Goal: Information Seeking & Learning: Compare options

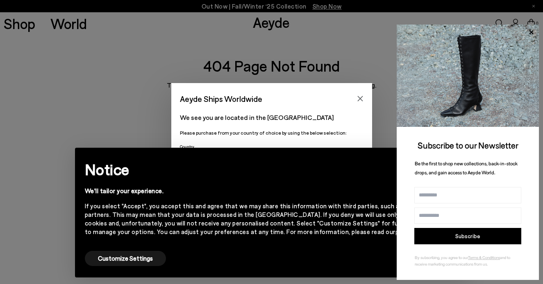
click at [293, 42] on div "Aeyde Ships Worldwide We see you are located in the [GEOGRAPHIC_DATA] Please pu…" at bounding box center [271, 142] width 543 height 284
click at [351, 97] on div "Aeyde Ships Worldwide" at bounding box center [271, 94] width 201 height 23
click at [362, 100] on icon "Close" at bounding box center [360, 98] width 7 height 7
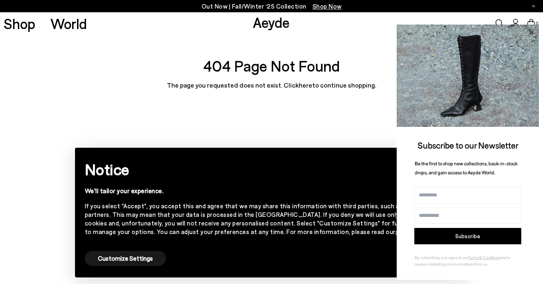
click at [530, 28] on icon at bounding box center [531, 32] width 11 height 11
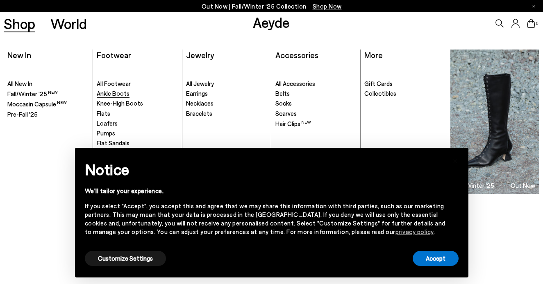
click at [116, 95] on span "Ankle Boots" at bounding box center [113, 93] width 33 height 7
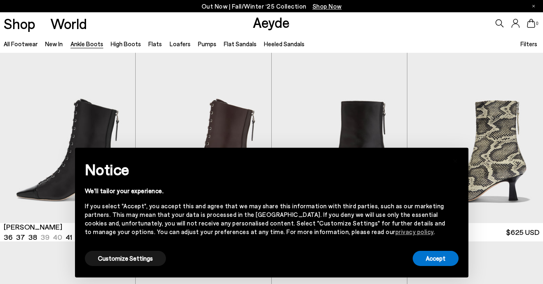
scroll to position [41, 0]
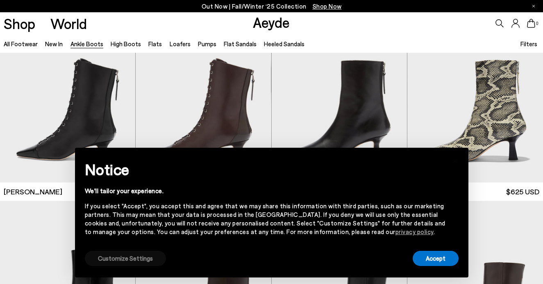
click at [116, 256] on button "Customize Settings" at bounding box center [125, 258] width 81 height 15
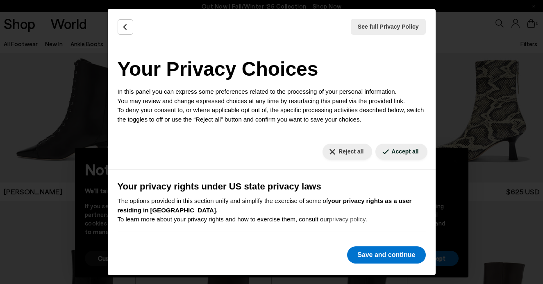
click at [346, 161] on div "Reject all Accept all" at bounding box center [272, 152] width 328 height 36
click at [347, 151] on button "Reject all" at bounding box center [347, 152] width 50 height 16
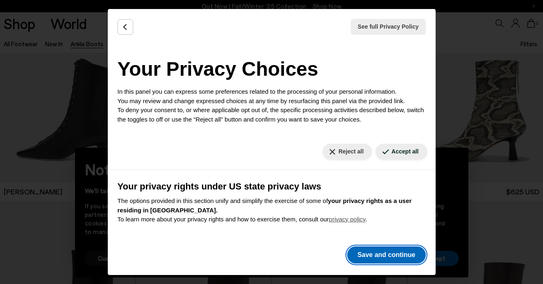
click at [365, 259] on button "Save and continue" at bounding box center [386, 255] width 78 height 17
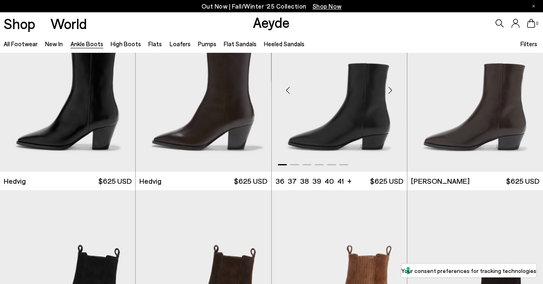
scroll to position [443, 0]
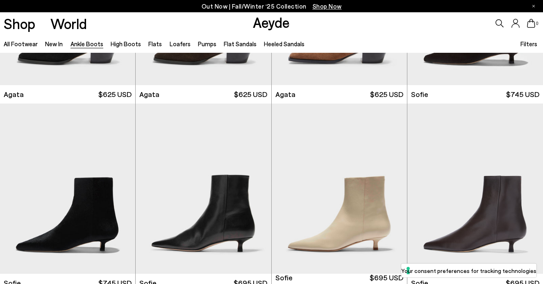
scroll to position [616, 0]
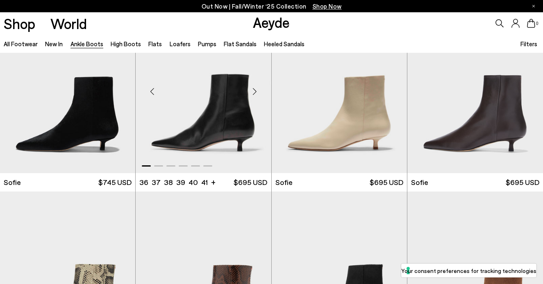
click at [249, 87] on div "Next slide" at bounding box center [255, 91] width 25 height 25
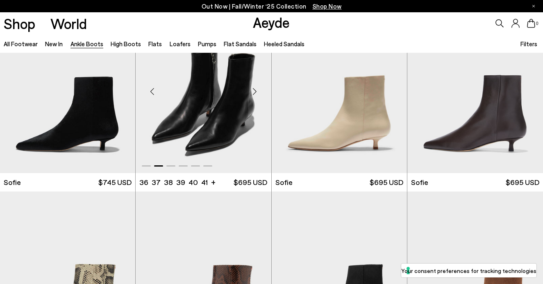
click at [249, 87] on div "Next slide" at bounding box center [255, 91] width 25 height 25
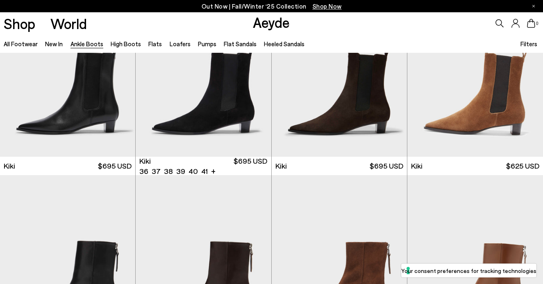
scroll to position [1105, 0]
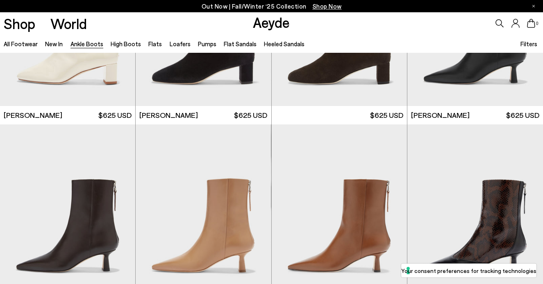
scroll to position [1540, 0]
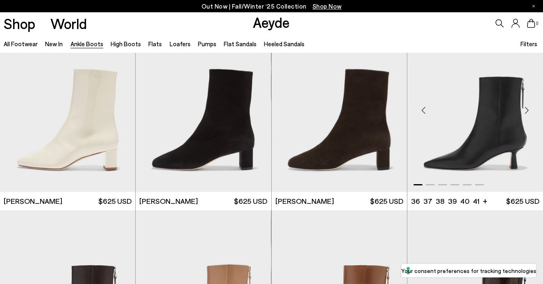
click at [526, 110] on div "Next slide" at bounding box center [526, 110] width 25 height 25
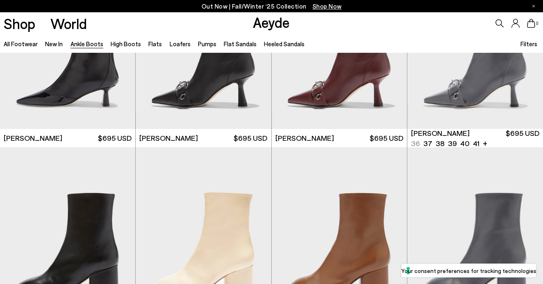
scroll to position [1928, 0]
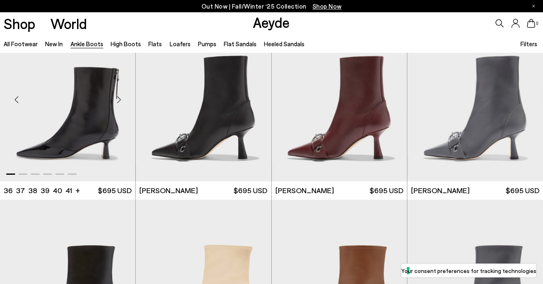
click at [111, 99] on div "Next slide" at bounding box center [119, 99] width 25 height 25
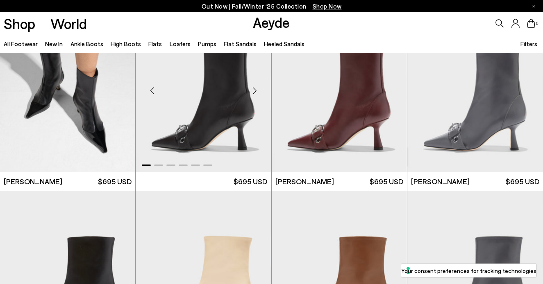
scroll to position [1916, 0]
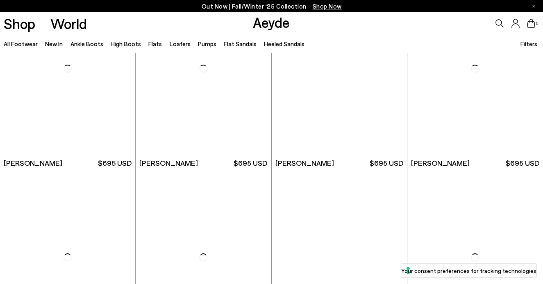
scroll to position [3647, 0]
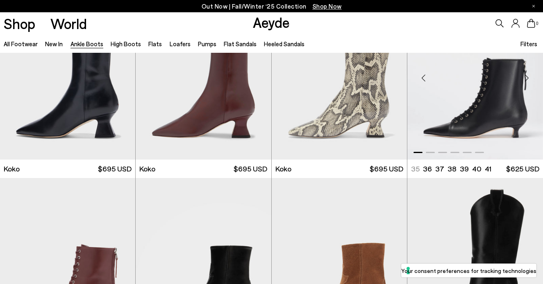
click at [527, 83] on div "Next slide" at bounding box center [526, 78] width 25 height 25
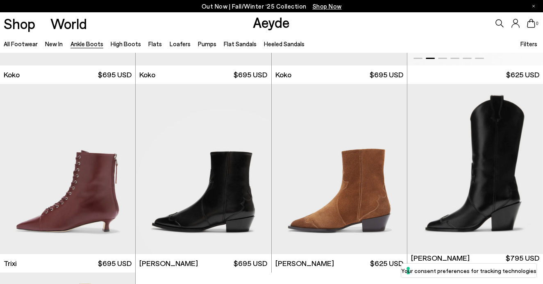
scroll to position [3832, 0]
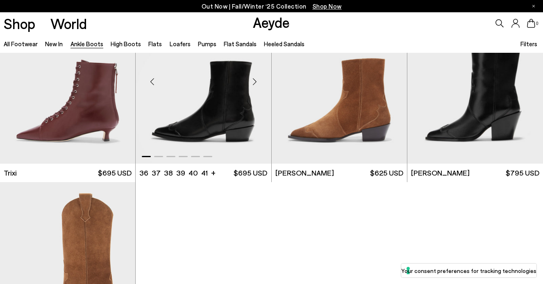
click at [250, 84] on div "Next slide" at bounding box center [255, 82] width 25 height 25
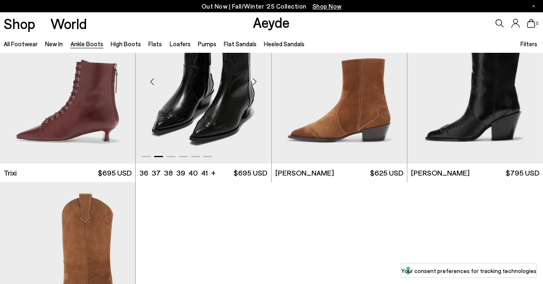
click at [254, 81] on div "Next slide" at bounding box center [255, 82] width 25 height 25
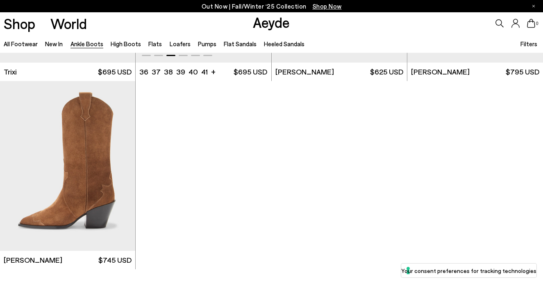
scroll to position [4066, 0]
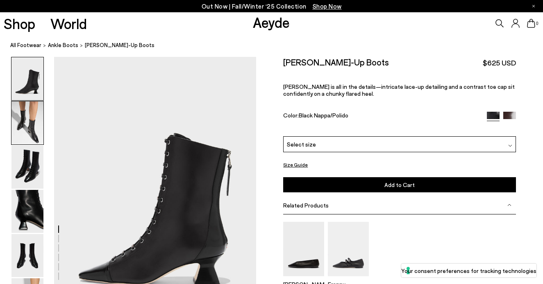
click at [28, 136] on img at bounding box center [27, 123] width 32 height 43
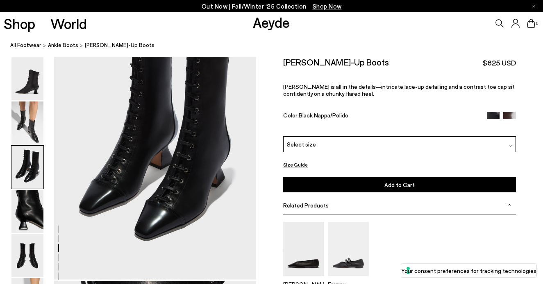
scroll to position [573, 0]
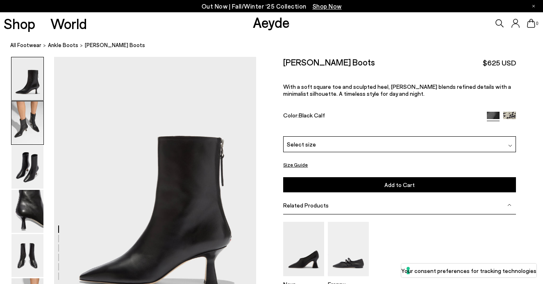
click at [16, 130] on img at bounding box center [27, 123] width 32 height 43
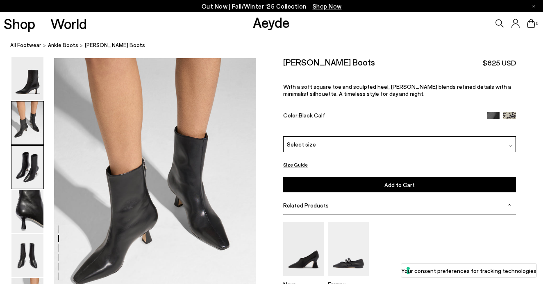
scroll to position [271, 0]
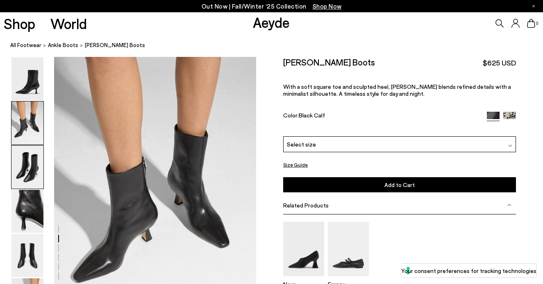
click at [18, 166] on img at bounding box center [27, 167] width 32 height 43
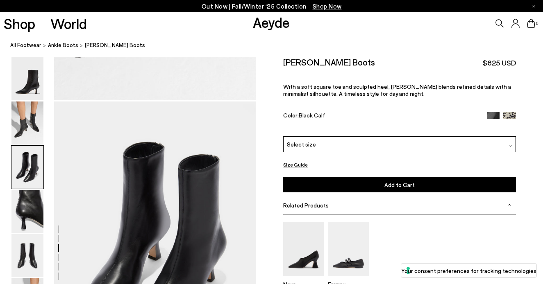
scroll to position [542, 0]
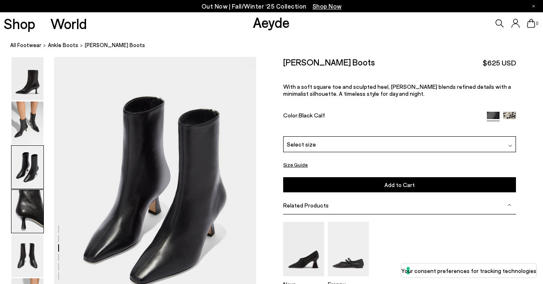
click at [23, 205] on img at bounding box center [27, 211] width 32 height 43
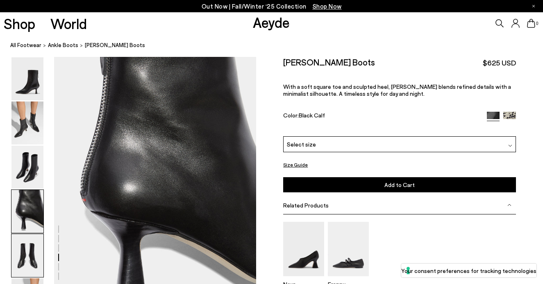
click at [26, 252] on img at bounding box center [27, 255] width 32 height 43
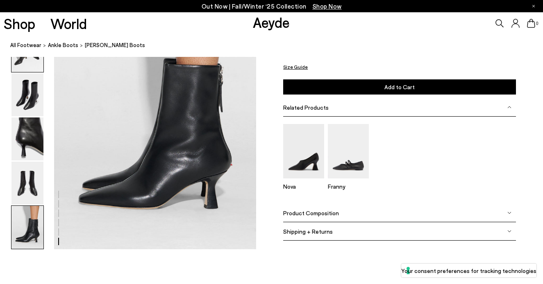
scroll to position [1411, 0]
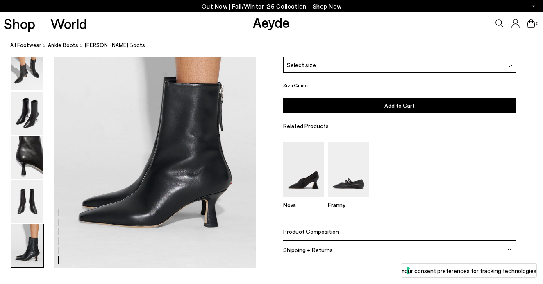
click at [23, 180] on div at bounding box center [27, 202] width 33 height 44
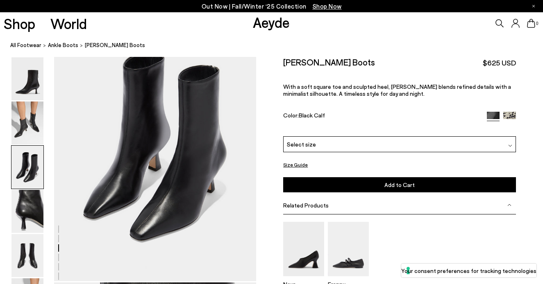
scroll to position [588, 0]
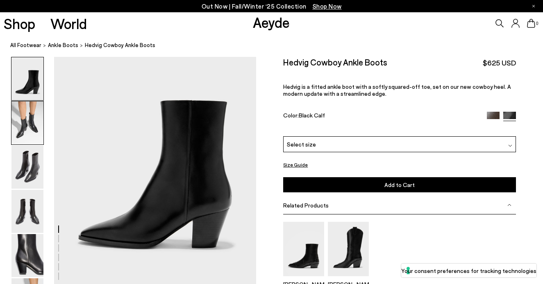
click at [32, 140] on img at bounding box center [27, 123] width 32 height 43
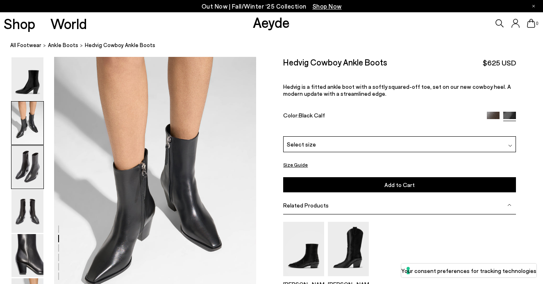
scroll to position [271, 0]
click at [29, 180] on img at bounding box center [27, 167] width 32 height 43
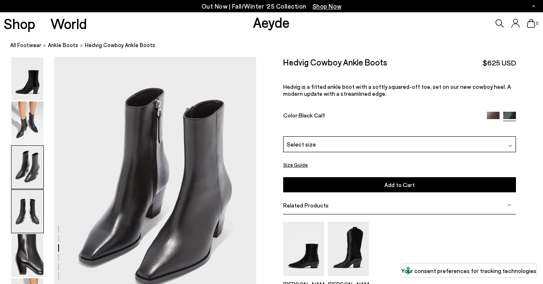
click at [22, 211] on img at bounding box center [27, 211] width 32 height 43
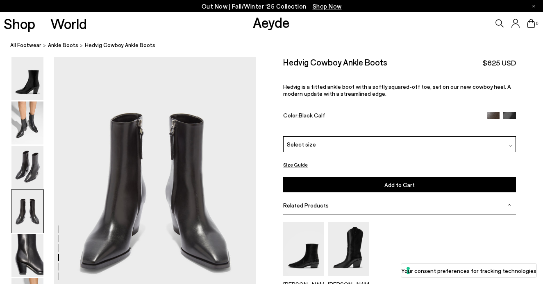
scroll to position [812, 0]
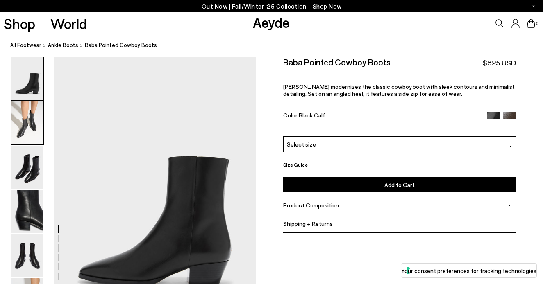
click at [24, 120] on img at bounding box center [27, 123] width 32 height 43
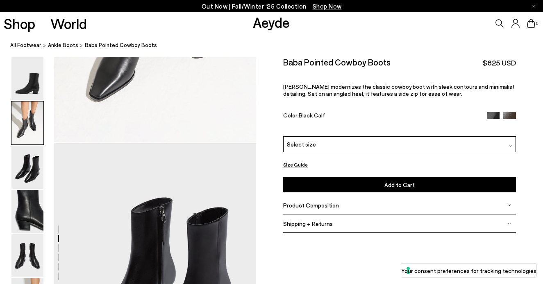
scroll to position [741, 0]
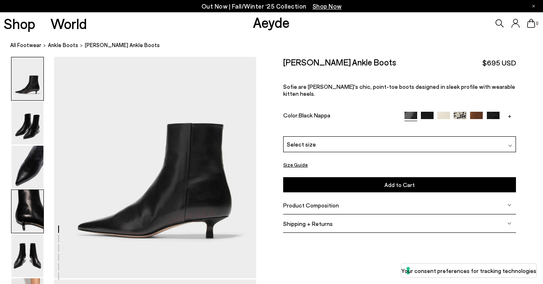
click at [33, 213] on img at bounding box center [27, 211] width 32 height 43
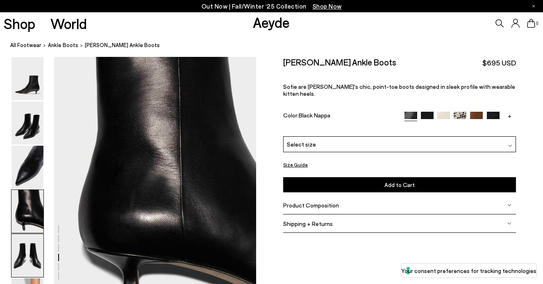
click at [34, 263] on img at bounding box center [27, 255] width 32 height 43
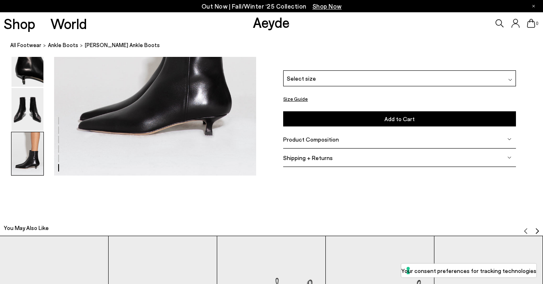
scroll to position [1409, 0]
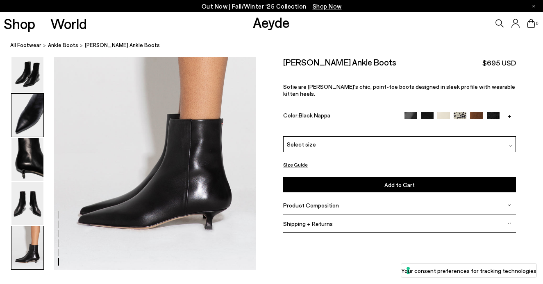
click at [37, 116] on img at bounding box center [27, 115] width 32 height 43
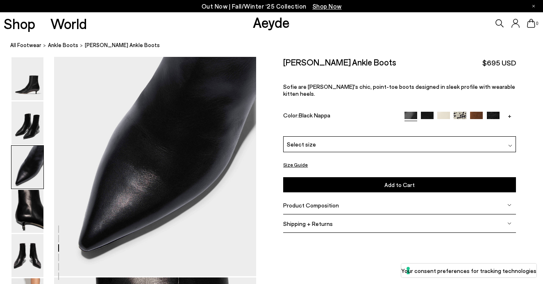
scroll to position [542, 0]
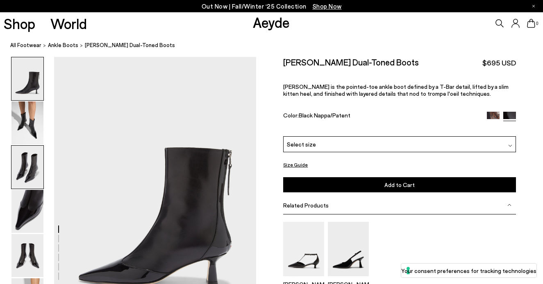
click at [25, 186] on img at bounding box center [27, 167] width 32 height 43
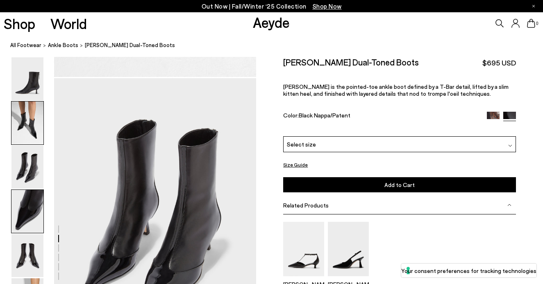
click at [24, 195] on img at bounding box center [27, 211] width 32 height 43
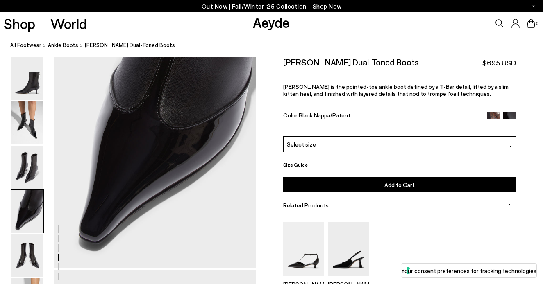
click at [22, 217] on img at bounding box center [27, 211] width 32 height 43
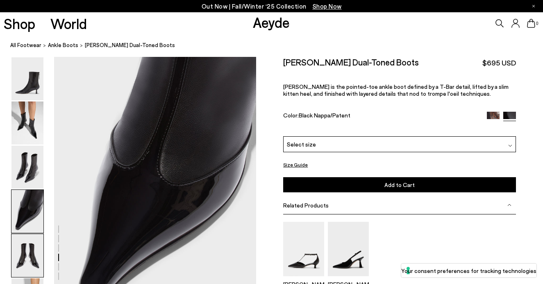
click at [29, 245] on img at bounding box center [27, 255] width 32 height 43
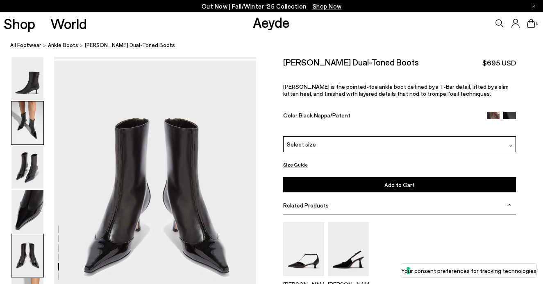
scroll to position [1083, 0]
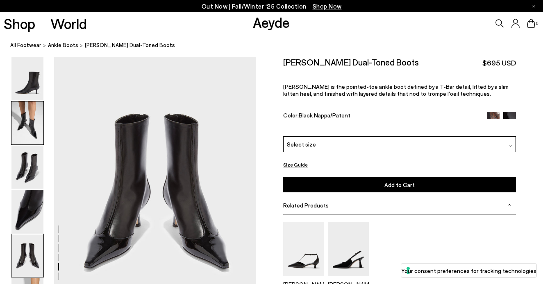
click at [22, 127] on img at bounding box center [27, 123] width 32 height 43
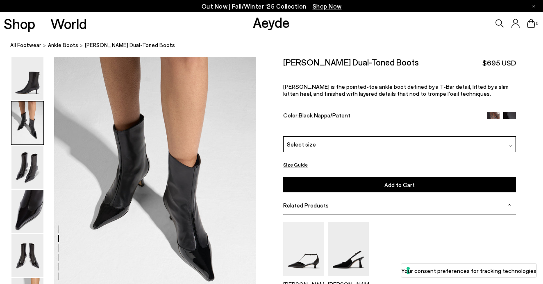
scroll to position [271, 0]
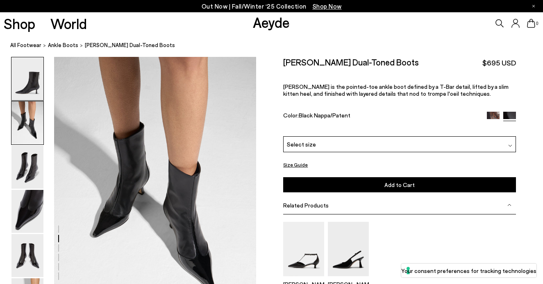
click at [38, 78] on img at bounding box center [27, 78] width 32 height 43
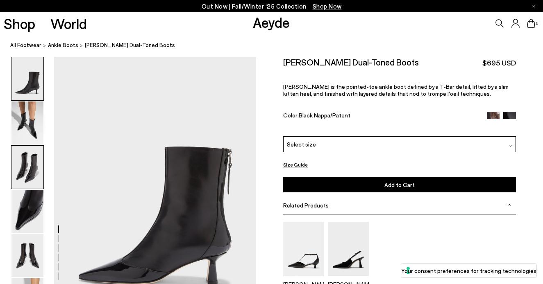
scroll to position [0, 0]
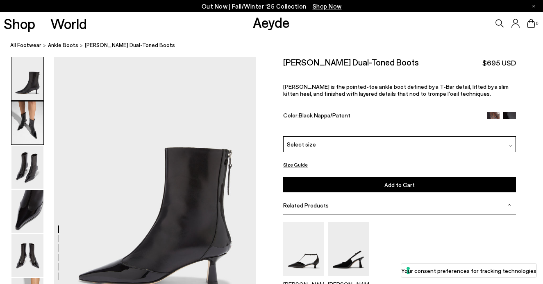
click at [24, 145] on div at bounding box center [27, 123] width 33 height 44
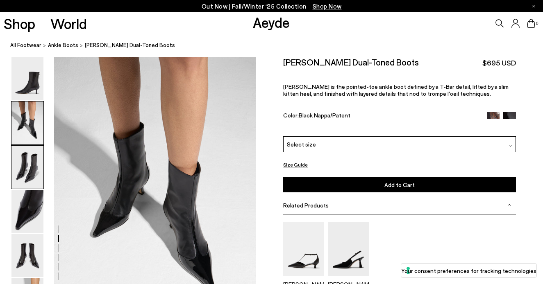
click at [25, 174] on img at bounding box center [27, 167] width 32 height 43
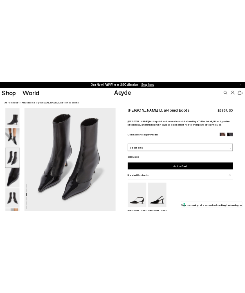
scroll to position [569, 0]
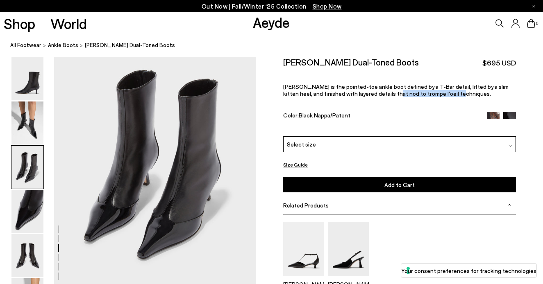
drag, startPoint x: 438, startPoint y: 92, endPoint x: 378, endPoint y: 93, distance: 59.8
click at [378, 93] on p "[PERSON_NAME] is the pointed-toe ankle boot defined by a T-Bar detail, lifted b…" at bounding box center [399, 90] width 233 height 14
copy p "trompe l'oeil techniques."
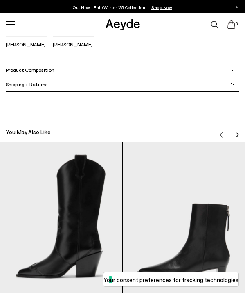
scroll to position [568, 0]
